Goal: Task Accomplishment & Management: Use online tool/utility

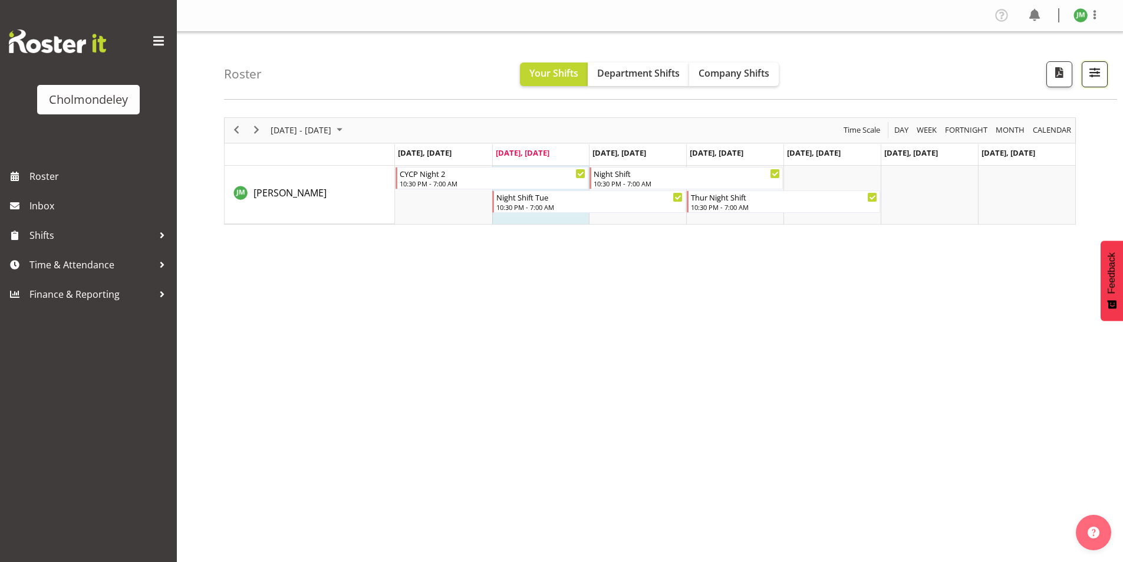
click at [1098, 75] on span "button" at bounding box center [1094, 72] width 15 height 15
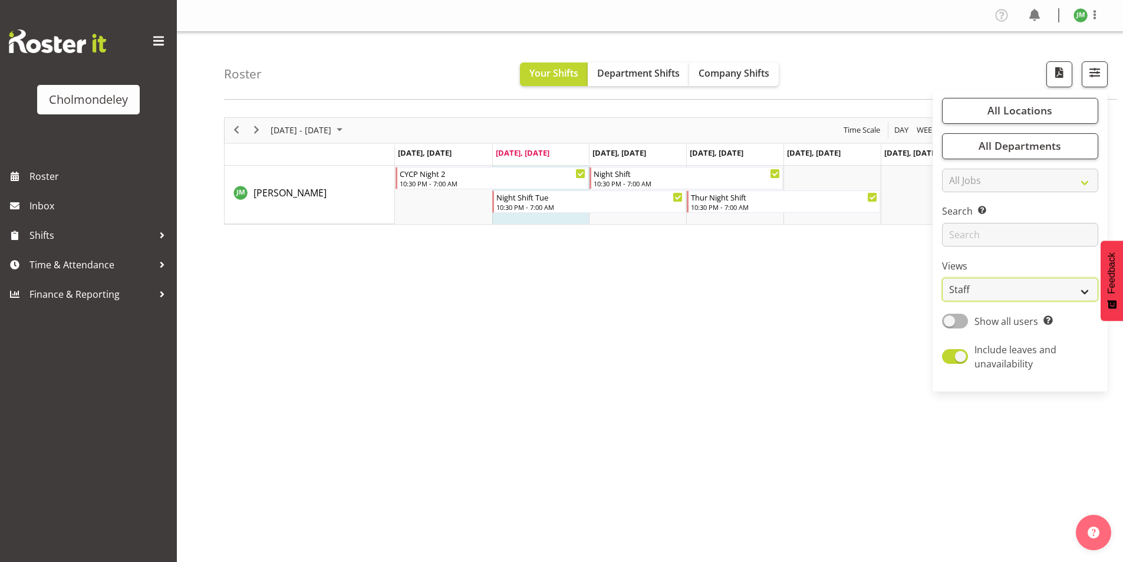
click at [1019, 279] on select "Staff Role Shift - Horizontal Shift - Vertical Staff - Location" at bounding box center [1020, 290] width 156 height 24
select select "shift"
click at [943, 278] on select "Staff Role Shift - Horizontal Shift - Vertical Staff - Location" at bounding box center [1020, 290] width 156 height 24
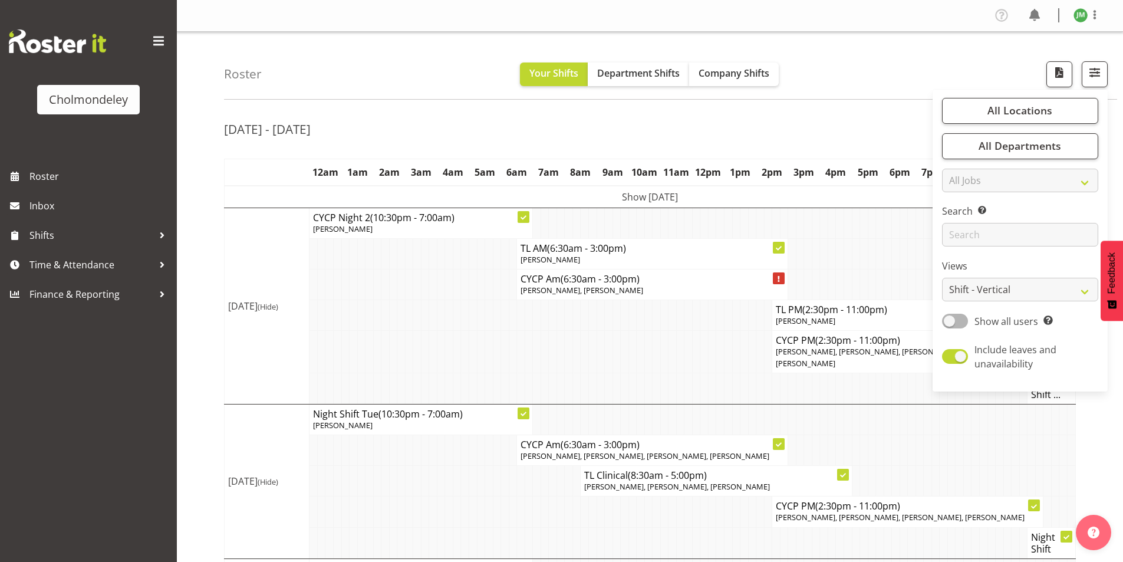
click at [899, 383] on td at bounding box center [903, 388] width 8 height 31
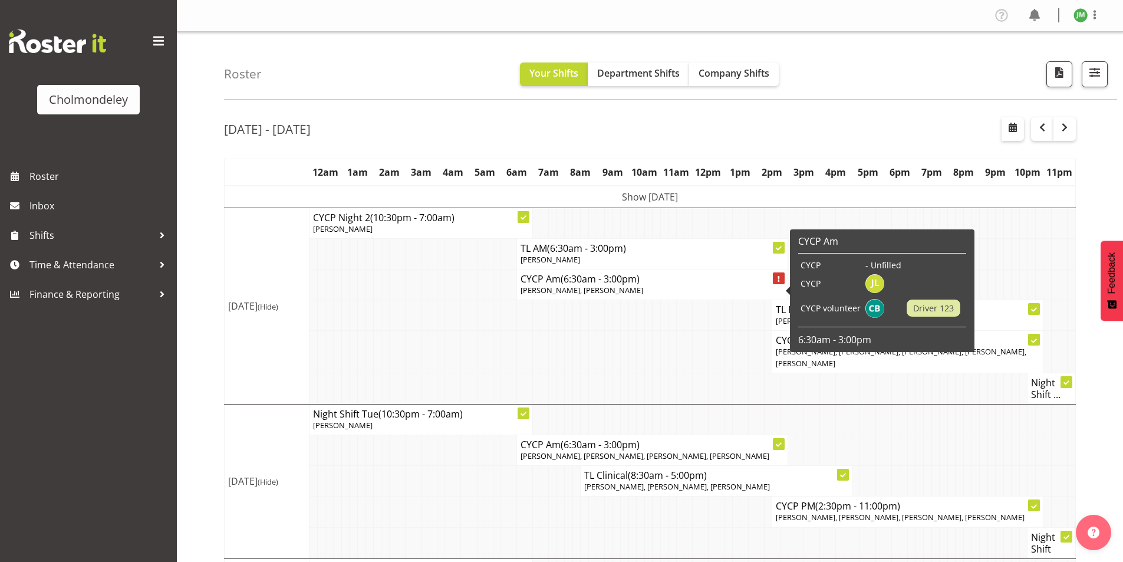
click at [597, 355] on td at bounding box center [601, 352] width 8 height 42
